Goal: Task Accomplishment & Management: Manage account settings

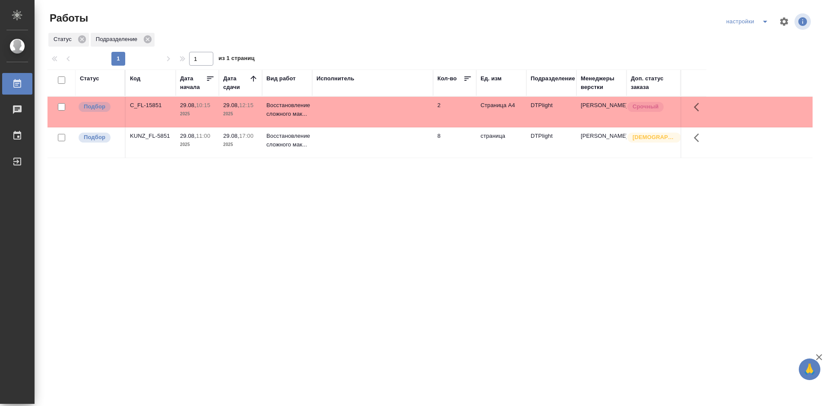
click at [273, 205] on div "Статус Код Дата начала Дата сдачи Вид работ Исполнитель Кол-во Ед. изм Подразде…" at bounding box center [429, 224] width 765 height 311
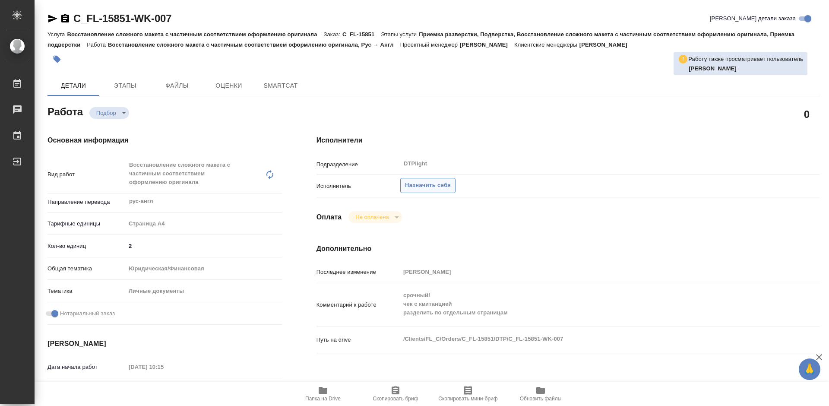
type textarea "x"
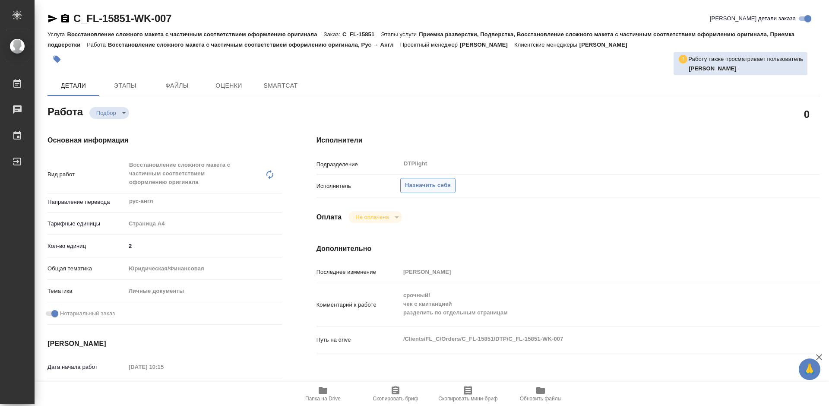
type textarea "x"
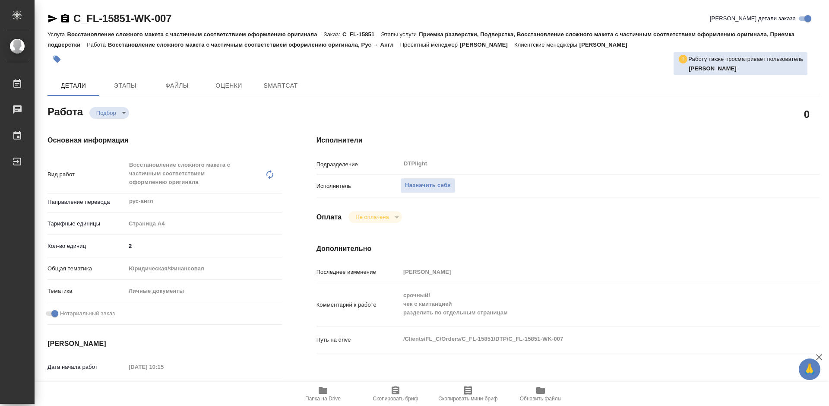
type textarea "x"
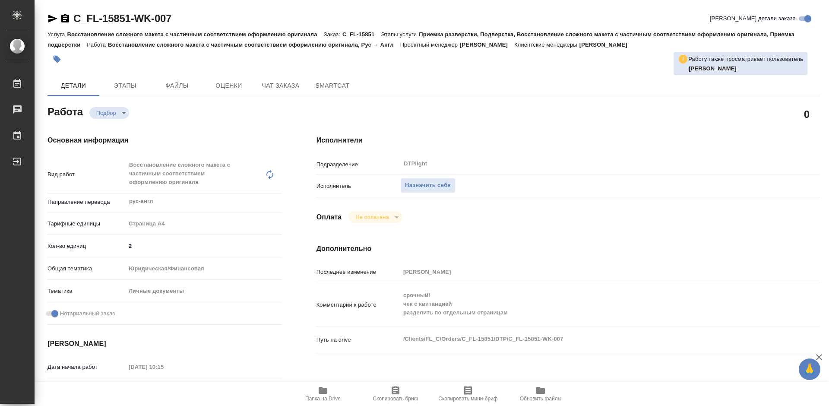
type textarea "x"
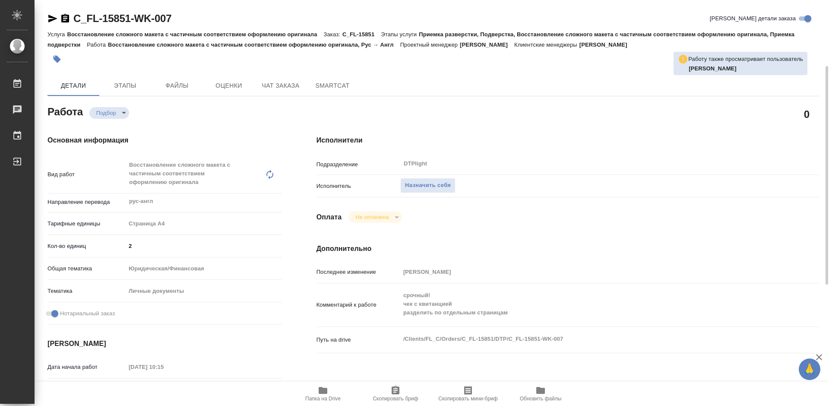
scroll to position [43, 0]
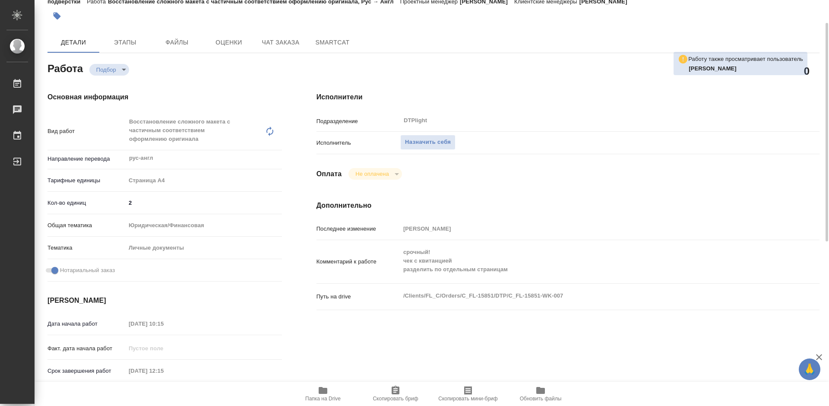
type textarea "x"
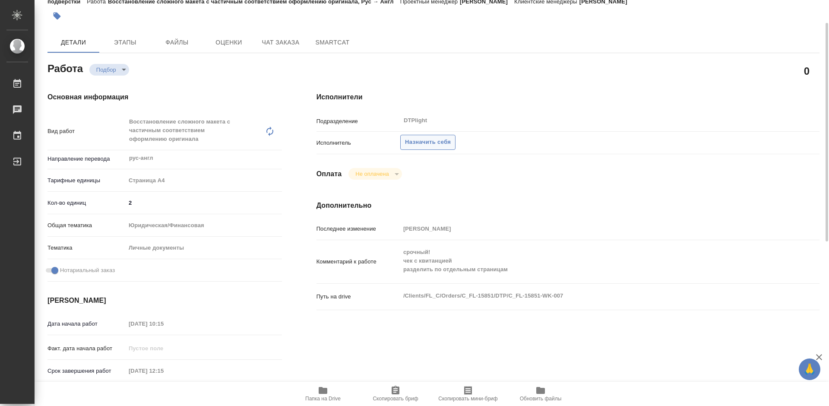
click at [432, 139] on span "Назначить себя" at bounding box center [428, 142] width 46 height 10
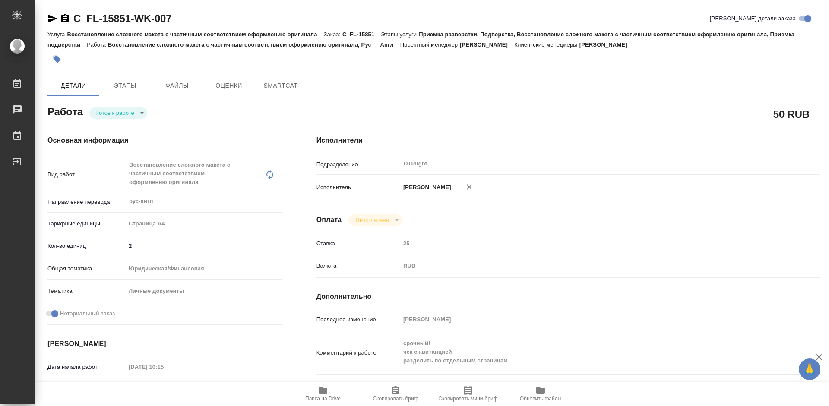
type textarea "x"
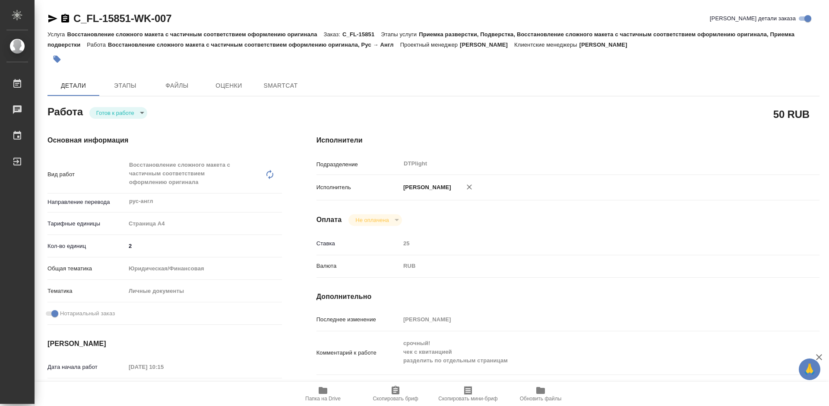
type textarea "x"
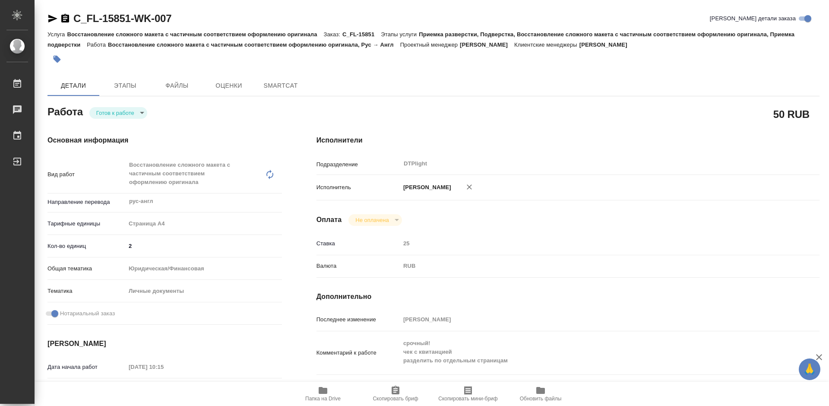
type textarea "x"
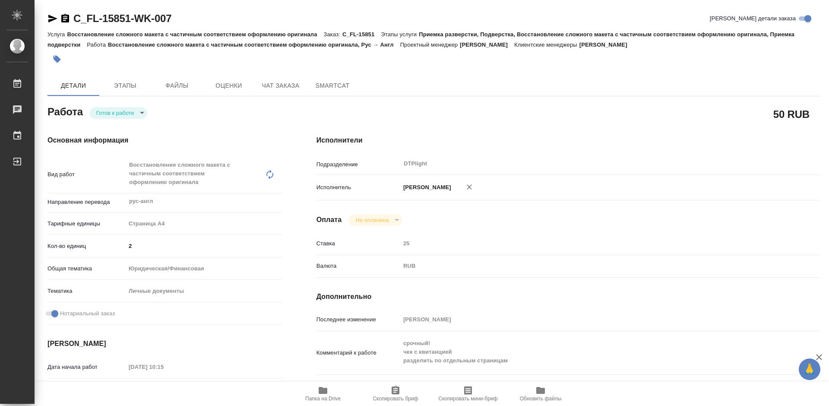
type textarea "x"
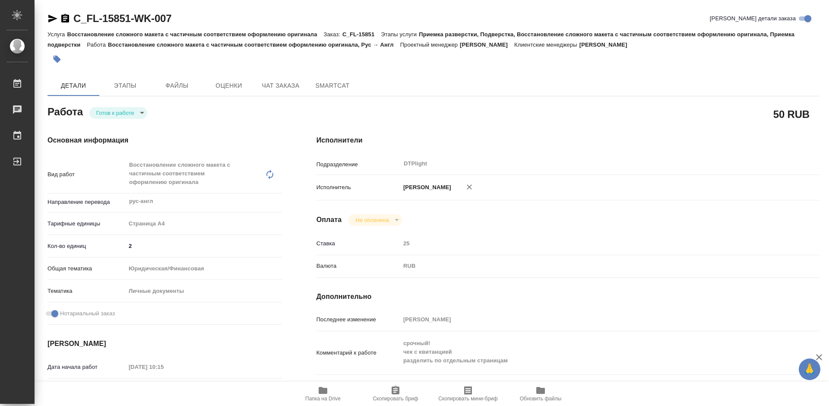
type textarea "x"
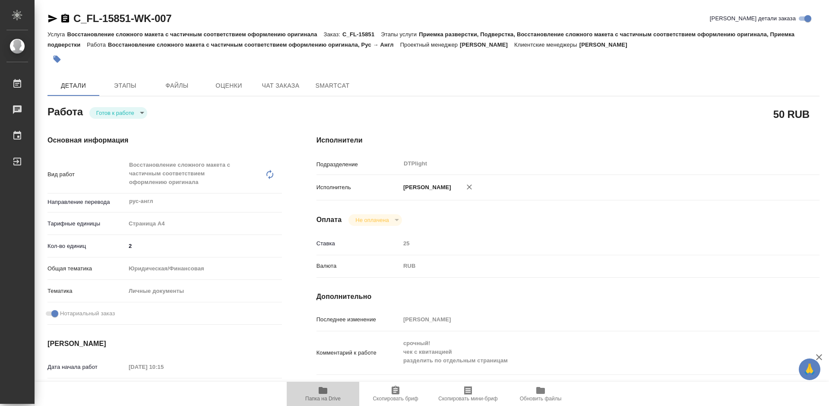
click at [327, 393] on icon "button" at bounding box center [322, 390] width 9 height 7
click at [115, 110] on body "🙏 .cls-1 fill:#fff; AWATERA Tretyakova Mariya Работы 0 Чаты График Выйти C_FL-1…" at bounding box center [414, 203] width 829 height 406
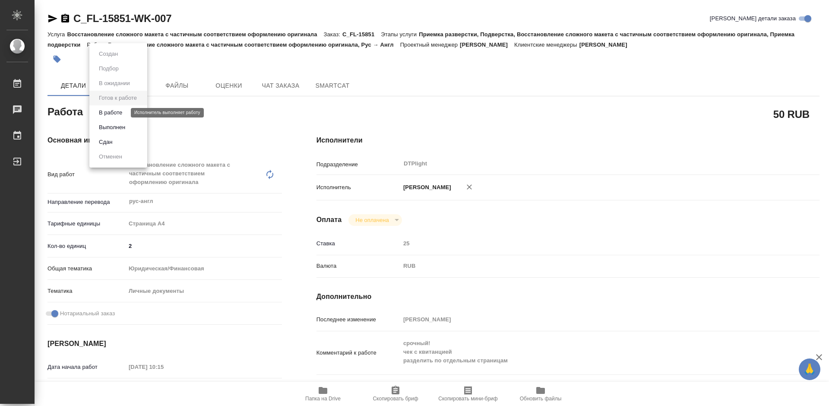
click at [120, 113] on button "В работе" at bounding box center [110, 112] width 28 height 9
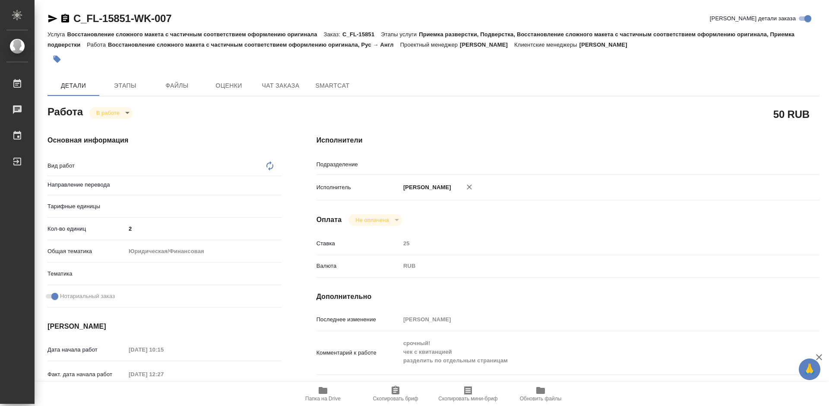
type textarea "x"
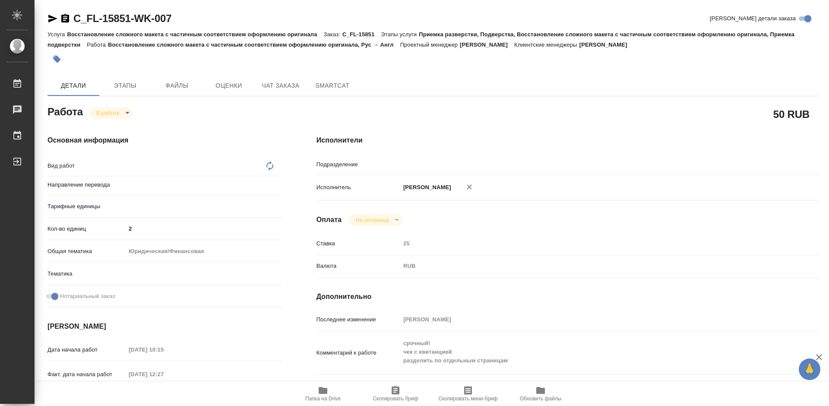
type textarea "x"
type textarea "Восстановление сложного макета с частичным соответствием оформлению оригинала"
type textarea "x"
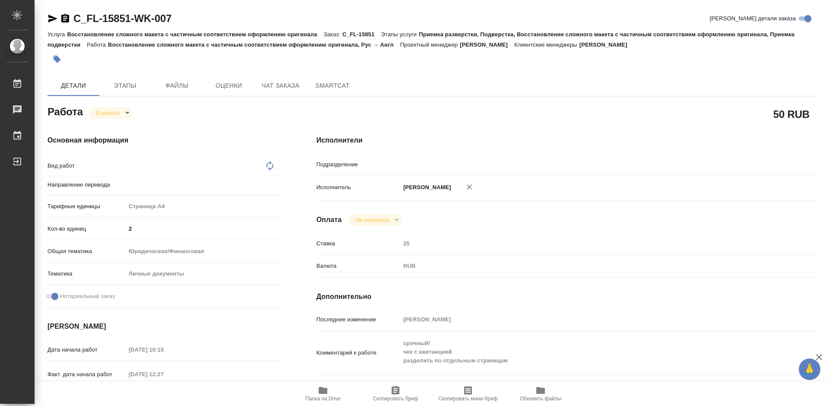
type input "DTPlight"
type input "рус-англ"
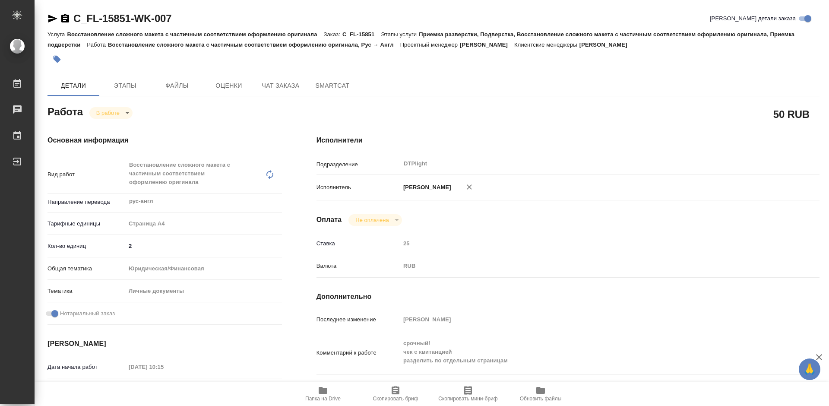
type textarea "x"
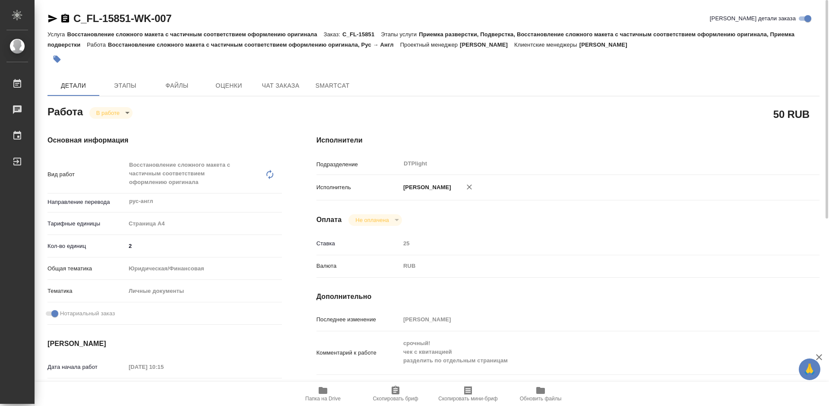
type textarea "x"
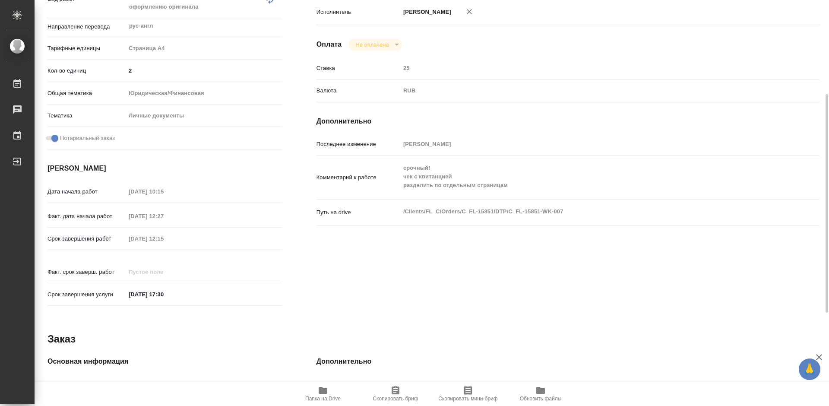
scroll to position [3, 0]
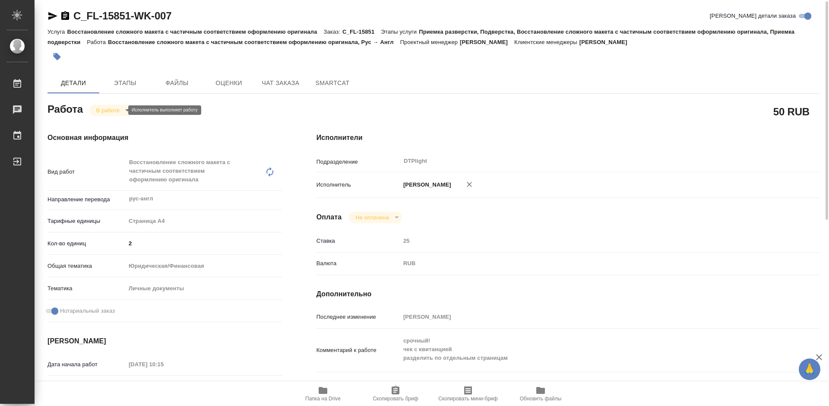
click at [117, 109] on body "🙏 .cls-1 fill:#fff; AWATERA Tretyakova Mariya Работы 0 Чаты График Выйти C_FL-1…" at bounding box center [414, 203] width 829 height 406
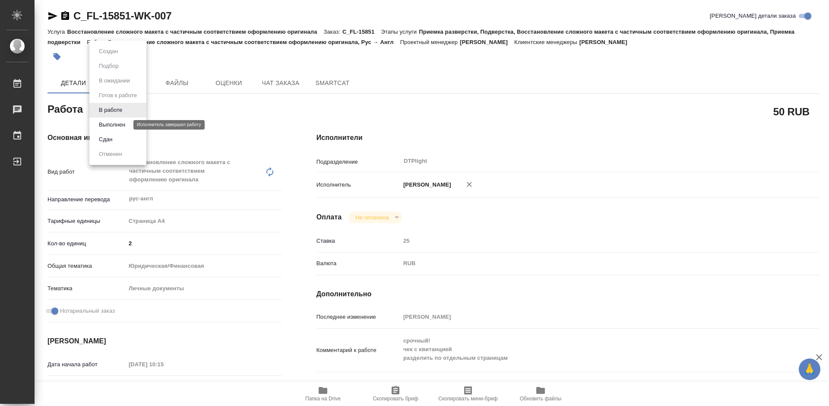
click at [118, 127] on button "Выполнен" at bounding box center [112, 124] width 32 height 9
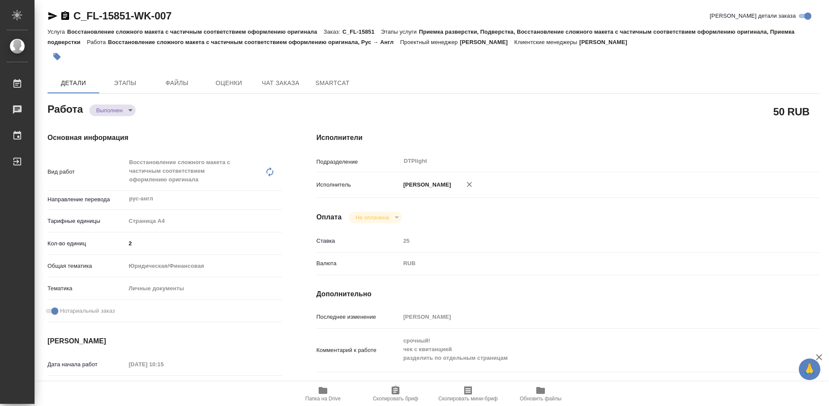
type textarea "x"
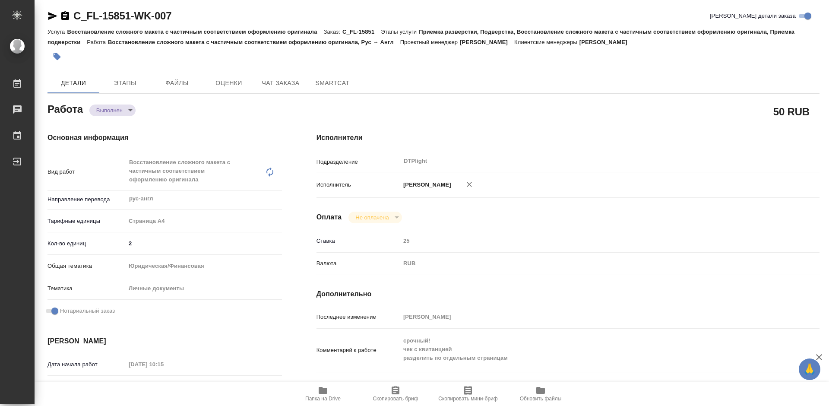
type textarea "x"
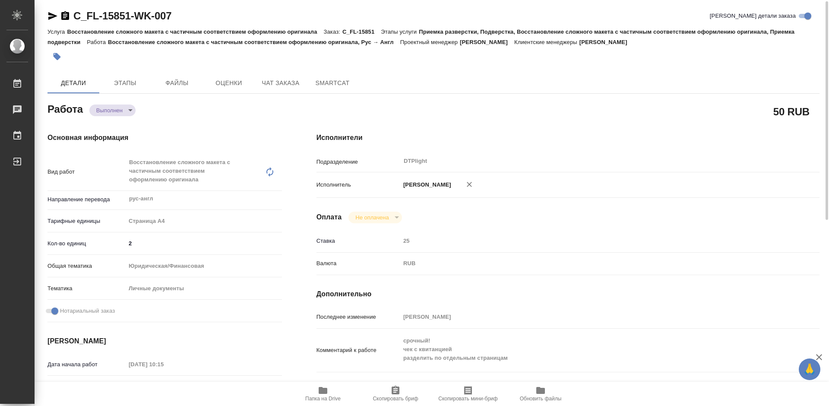
type textarea "x"
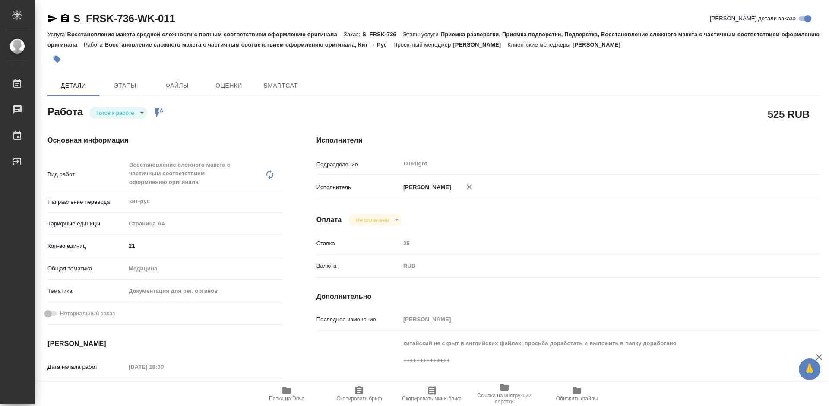
type textarea "x"
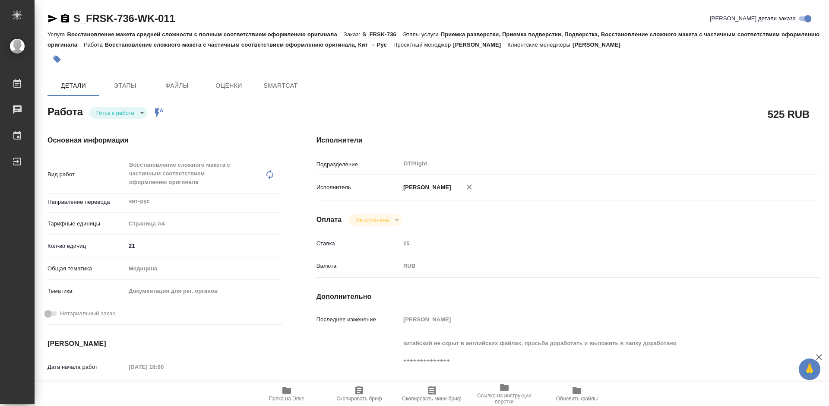
type textarea "x"
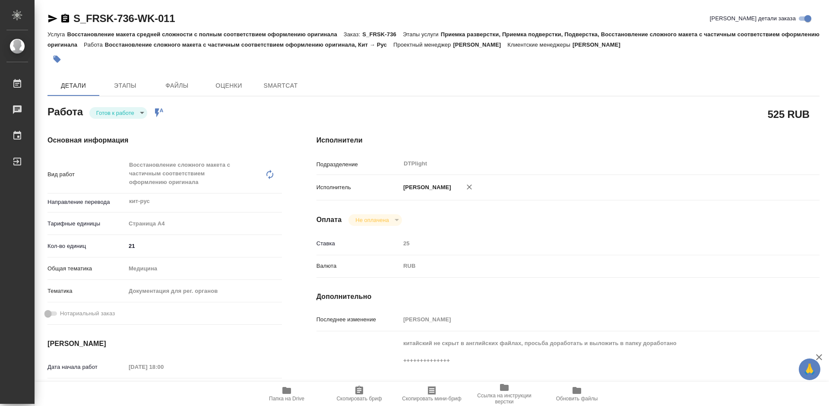
type textarea "x"
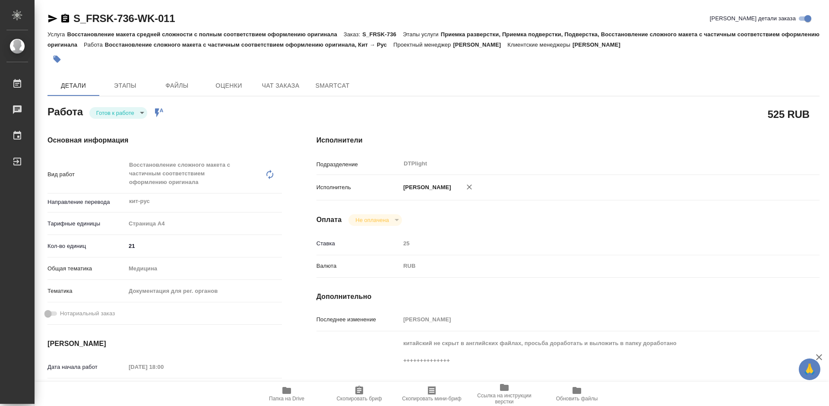
type textarea "x"
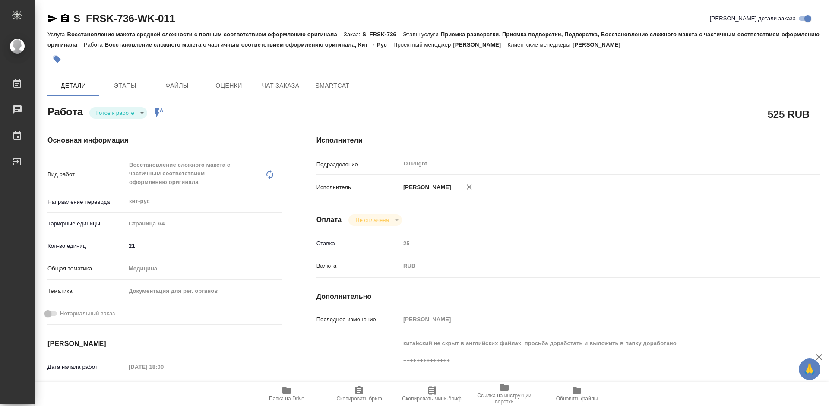
type textarea "x"
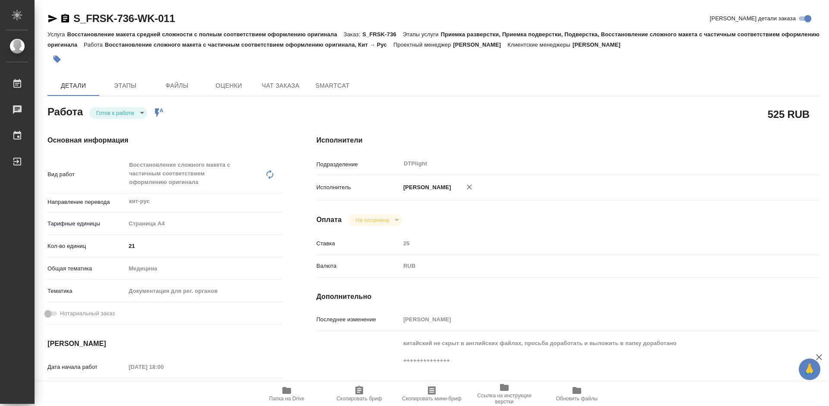
scroll to position [129, 0]
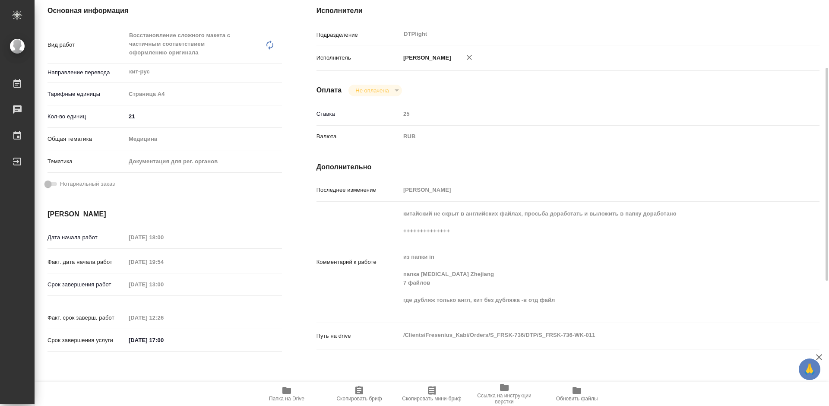
click at [296, 392] on span "Папка на Drive" at bounding box center [286, 393] width 62 height 16
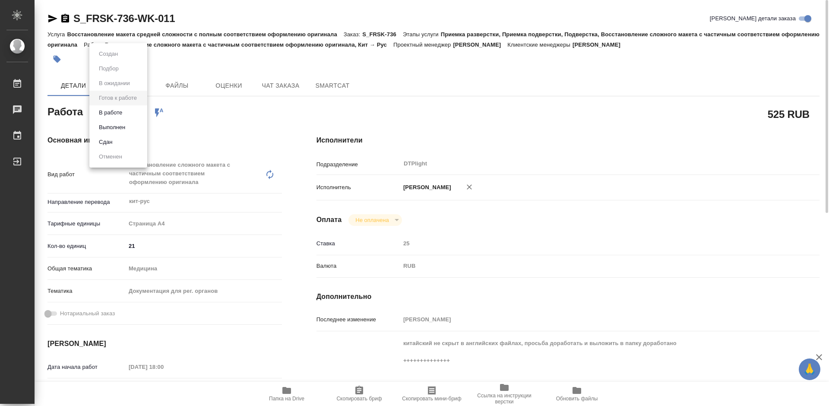
click at [132, 110] on body "🙏 .cls-1 fill:#fff; AWATERA Tretyakova Mariya Работы 0 Чаты График Выйти S_FRSK…" at bounding box center [414, 203] width 829 height 406
click at [126, 125] on button "Выполнен" at bounding box center [112, 127] width 32 height 9
type textarea "x"
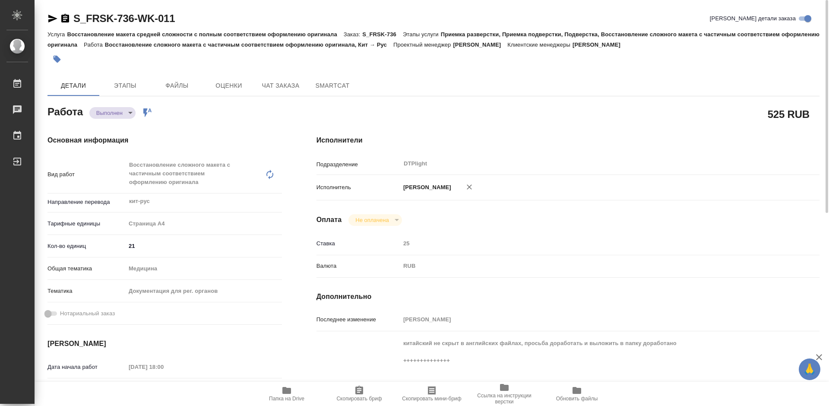
type textarea "x"
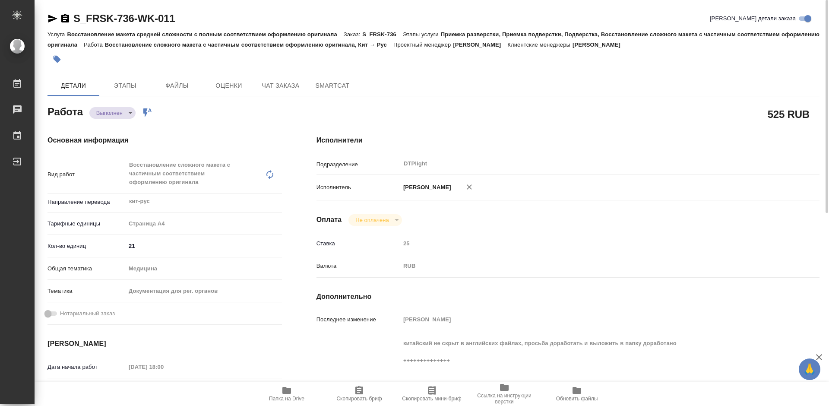
type textarea "x"
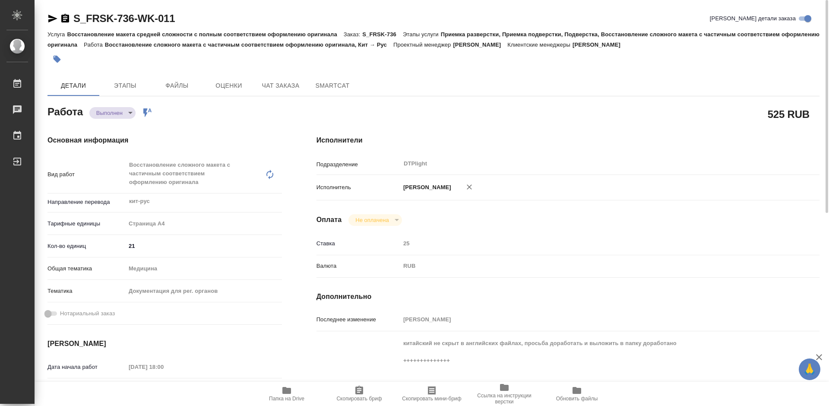
type textarea "x"
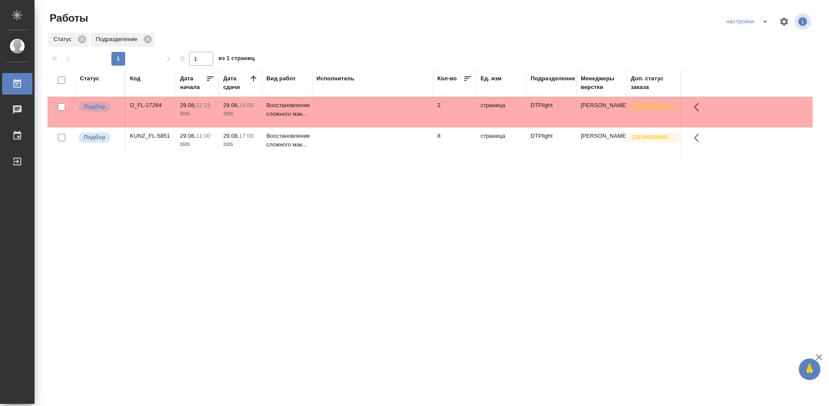
click at [297, 207] on div "Статус Код Дата начала Дата сдачи Вид работ Исполнитель Кол-во Ед. изм Подразде…" at bounding box center [429, 224] width 765 height 311
click at [140, 106] on div "D_FL-27264" at bounding box center [150, 105] width 41 height 9
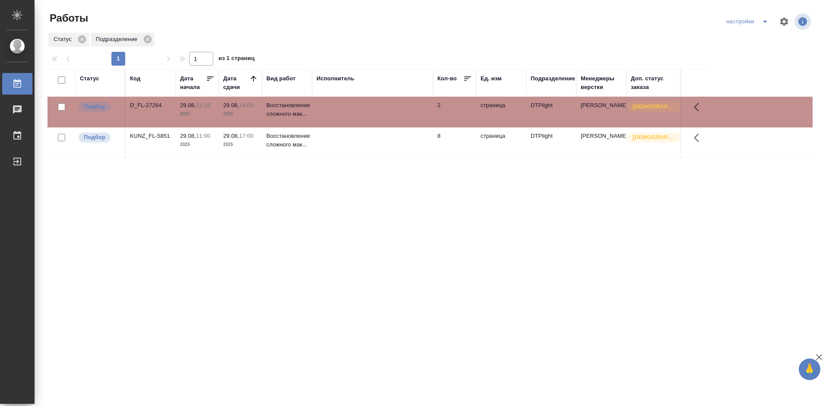
click at [140, 106] on div "D_FL-27264" at bounding box center [150, 105] width 41 height 9
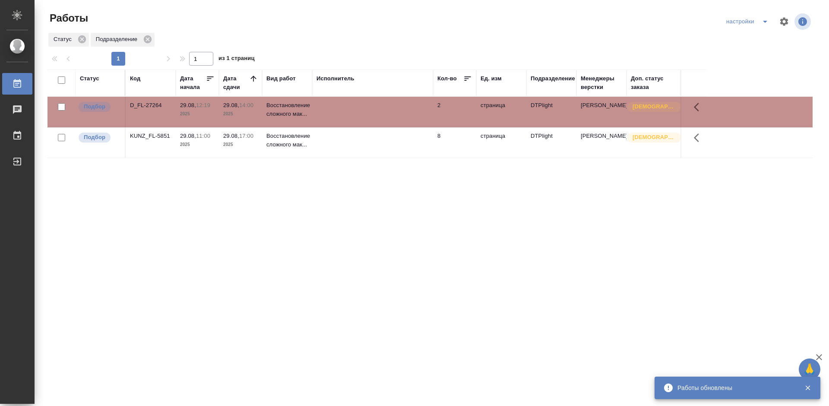
click at [156, 110] on div "KUNZ_FL-5851" at bounding box center [150, 105] width 41 height 9
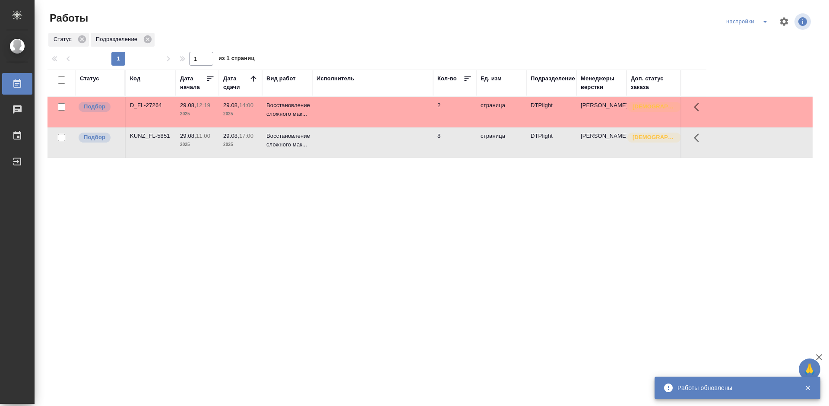
click at [349, 206] on div "Статус Код Дата начала Дата сдачи Вид работ Исполнитель Кол-во Ед. изм Подразде…" at bounding box center [429, 224] width 765 height 311
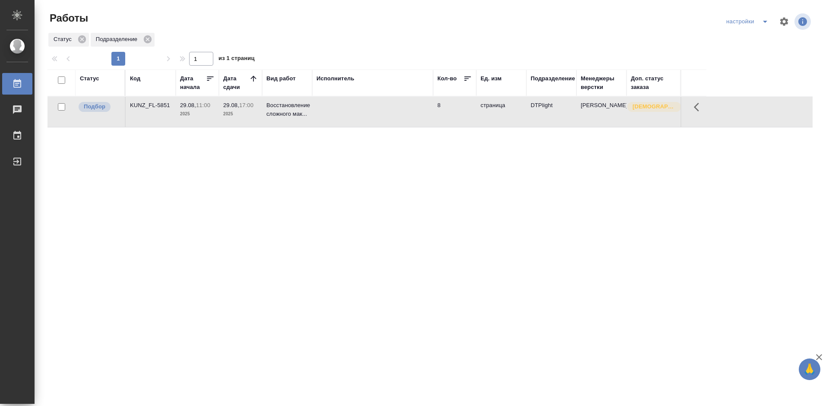
click at [281, 210] on div "Статус Код Дата начала Дата сдачи Вид работ Исполнитель Кол-во Ед. изм Подразде…" at bounding box center [429, 224] width 765 height 311
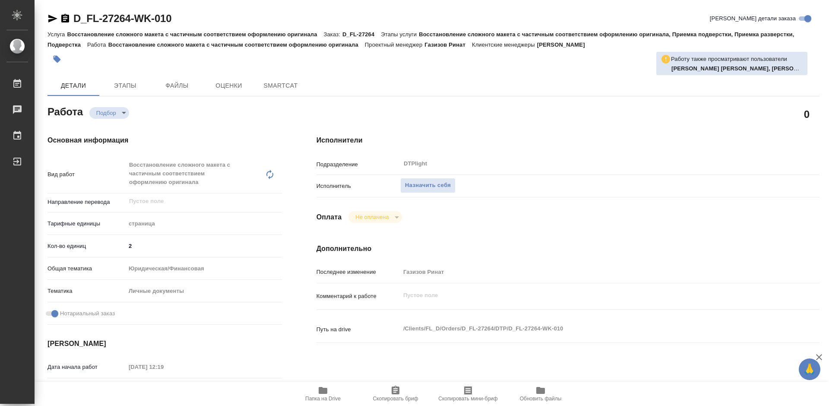
type textarea "x"
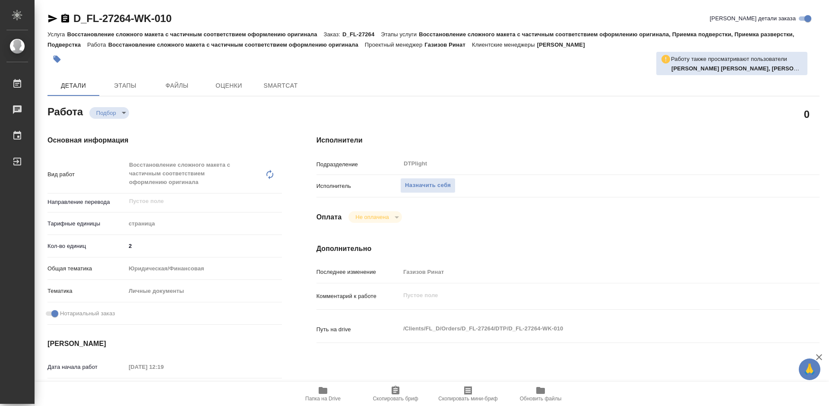
type textarea "x"
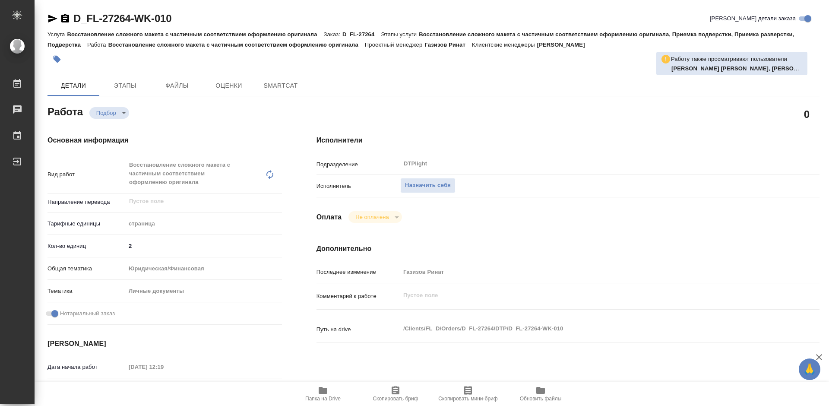
type textarea "x"
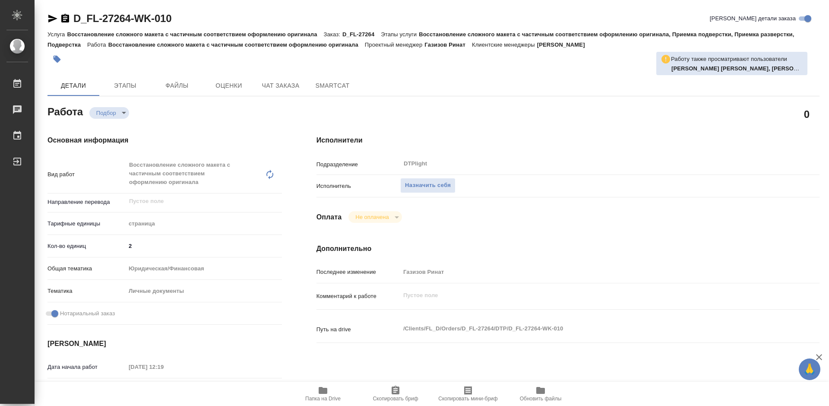
type textarea "x"
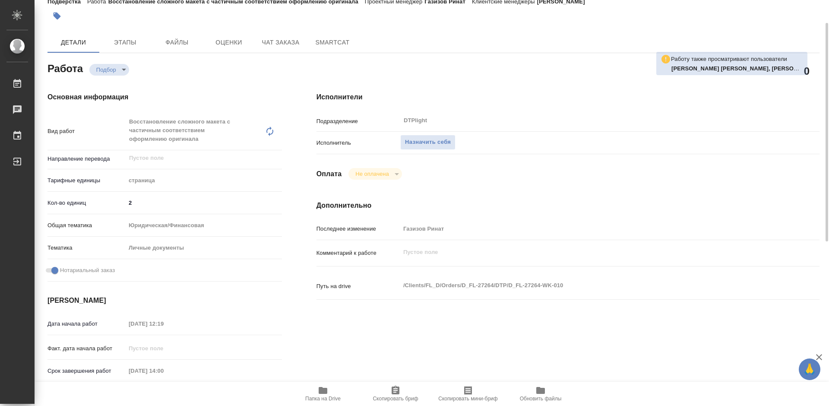
type textarea "x"
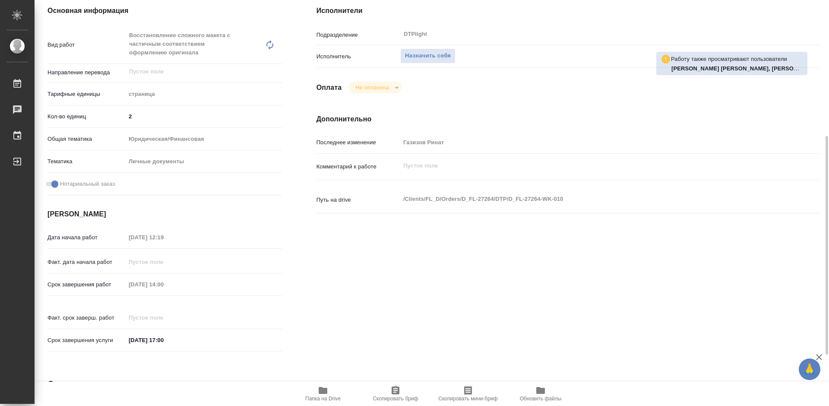
scroll to position [173, 0]
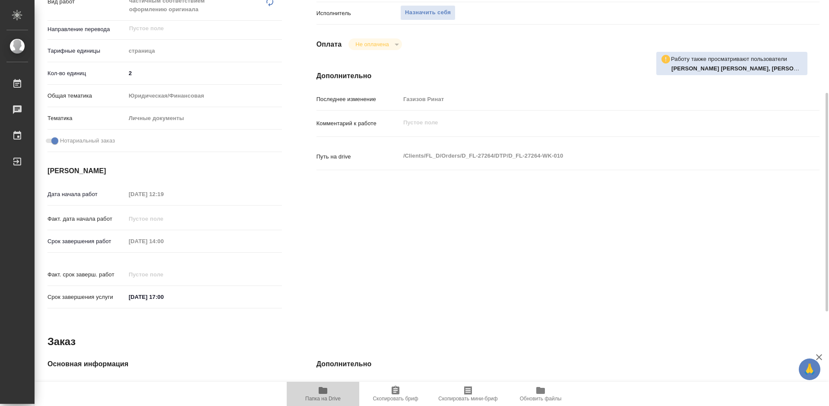
click at [334, 388] on span "Папка на Drive" at bounding box center [323, 393] width 62 height 16
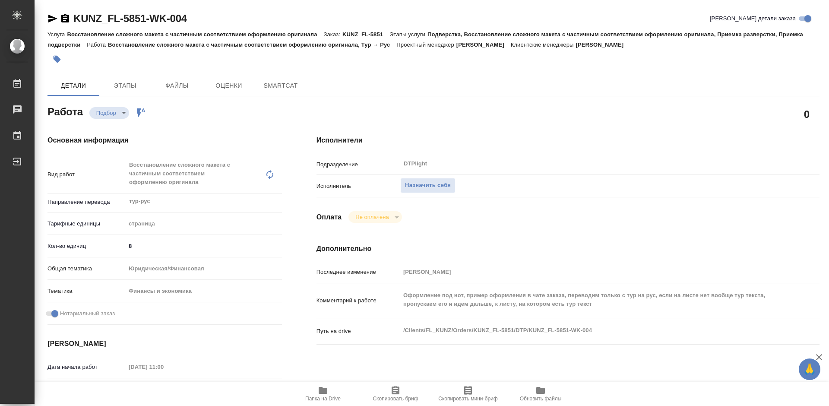
type textarea "x"
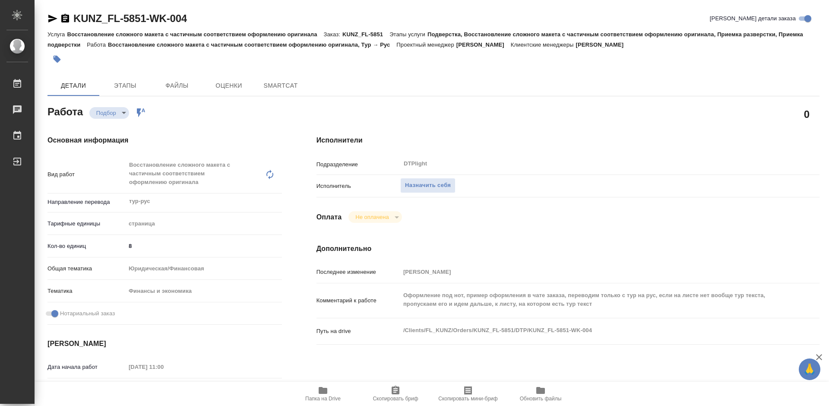
type textarea "x"
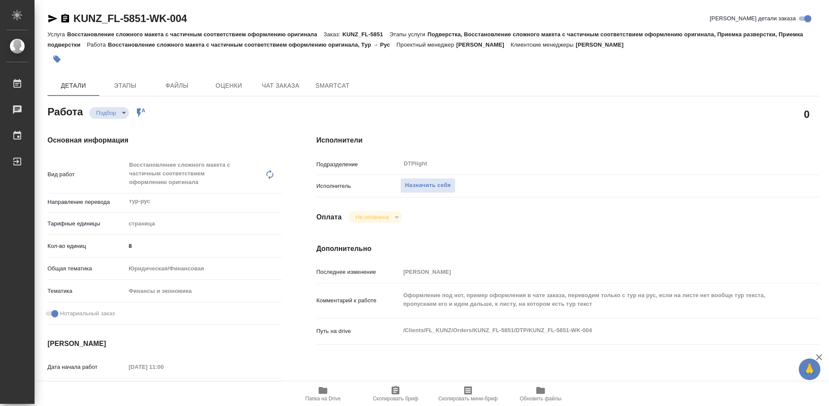
type textarea "x"
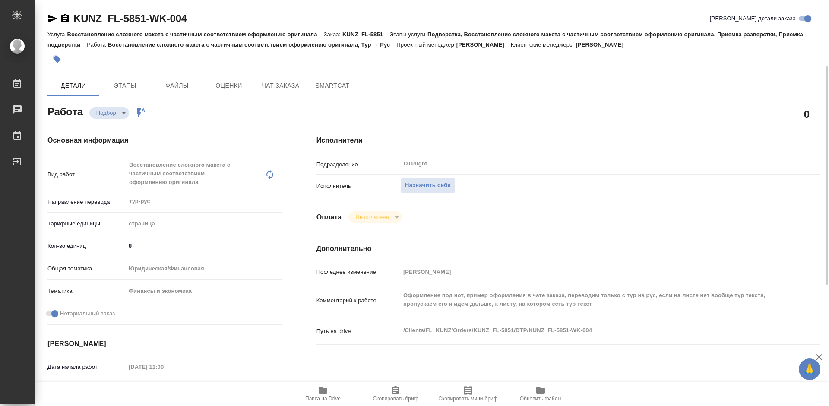
scroll to position [129, 0]
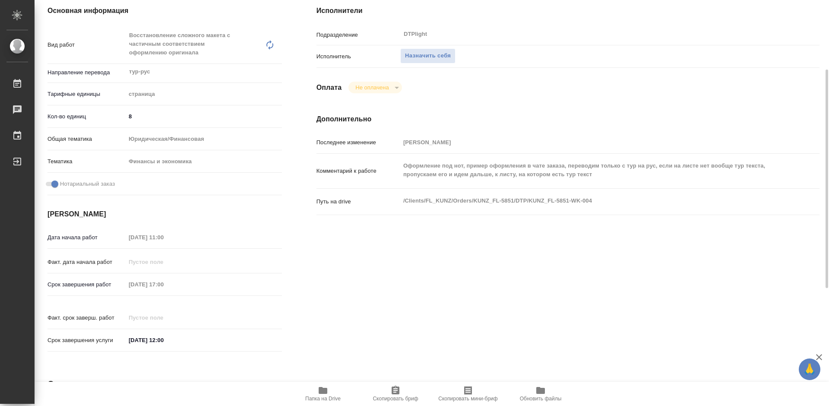
type textarea "x"
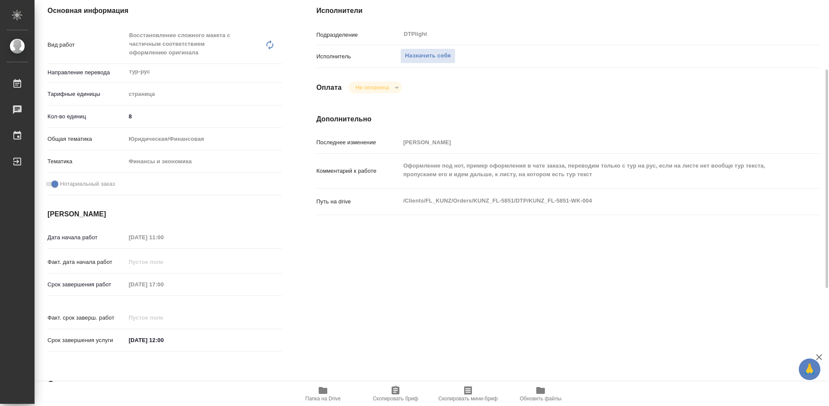
click at [321, 388] on icon "button" at bounding box center [322, 390] width 9 height 7
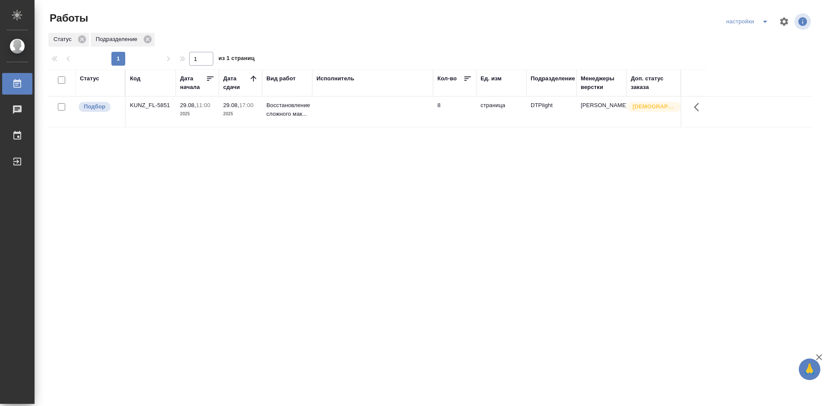
click at [333, 205] on div "Статус Код Дата начала Дата сдачи Вид работ Исполнитель Кол-во Ед. изм Подразде…" at bounding box center [429, 224] width 765 height 311
